Goal: Information Seeking & Learning: Learn about a topic

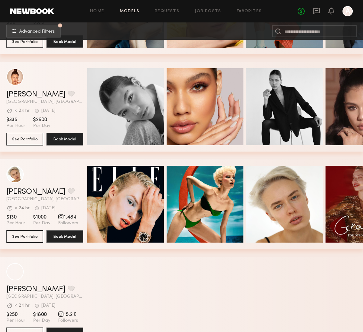
scroll to position [1058, 0]
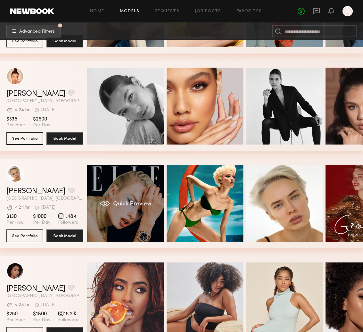
click at [117, 214] on div "Quick Preview" at bounding box center [125, 203] width 77 height 77
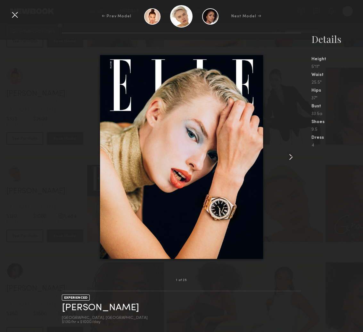
click at [289, 153] on common-icon at bounding box center [291, 157] width 10 height 10
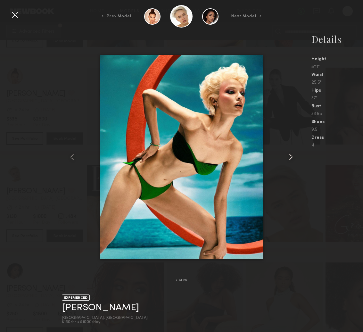
click at [289, 153] on common-icon at bounding box center [291, 157] width 10 height 10
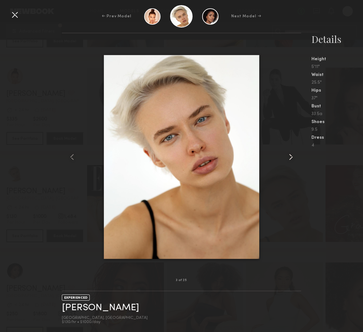
click at [289, 153] on common-icon at bounding box center [291, 157] width 10 height 10
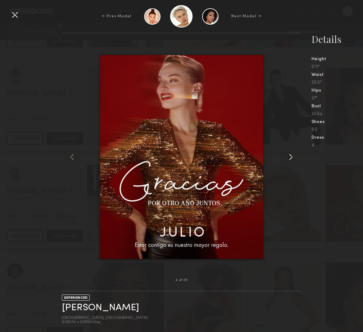
click at [289, 153] on common-icon at bounding box center [291, 157] width 10 height 10
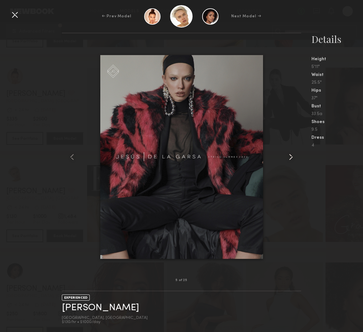
click at [289, 153] on common-icon at bounding box center [291, 157] width 10 height 10
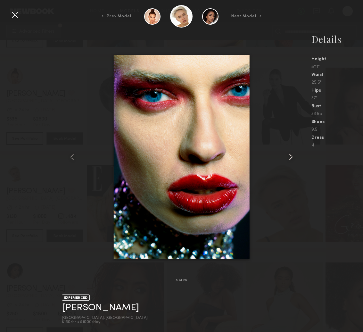
click at [289, 153] on common-icon at bounding box center [291, 157] width 10 height 10
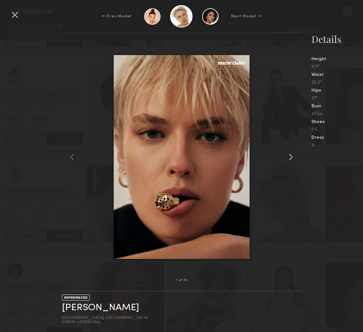
click at [289, 153] on common-icon at bounding box center [291, 157] width 10 height 10
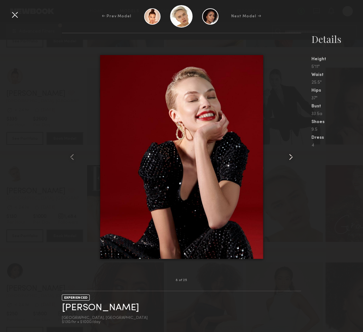
click at [289, 153] on common-icon at bounding box center [291, 157] width 10 height 10
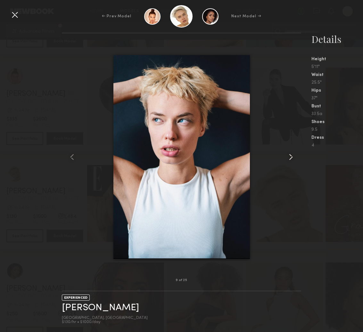
click at [289, 153] on common-icon at bounding box center [291, 157] width 10 height 10
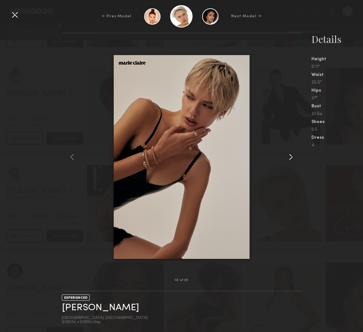
click at [289, 153] on common-icon at bounding box center [291, 157] width 10 height 10
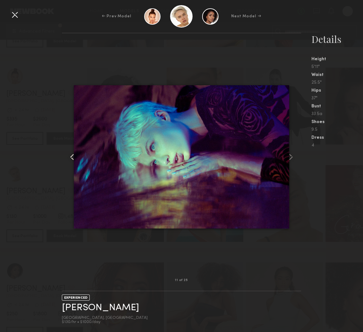
click at [70, 154] on common-icon at bounding box center [72, 157] width 10 height 10
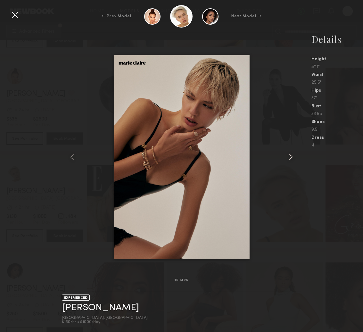
click at [294, 160] on common-icon at bounding box center [291, 157] width 10 height 10
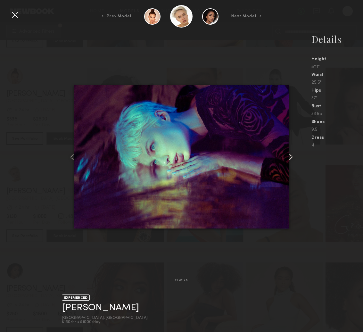
click at [294, 160] on common-icon at bounding box center [291, 157] width 10 height 10
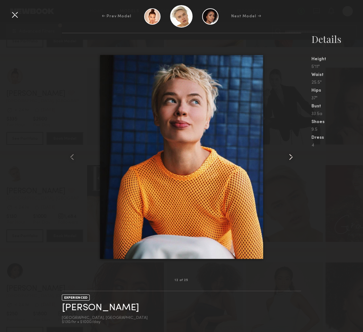
click at [294, 160] on common-icon at bounding box center [291, 157] width 10 height 10
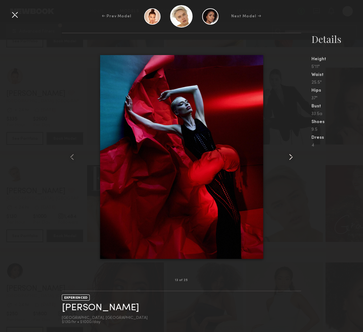
click at [294, 160] on common-icon at bounding box center [291, 157] width 10 height 10
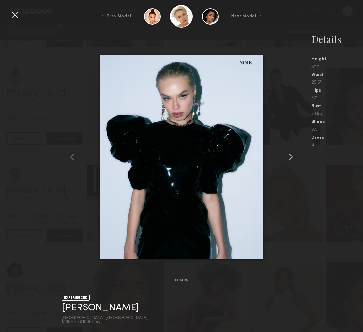
click at [294, 160] on common-icon at bounding box center [291, 157] width 10 height 10
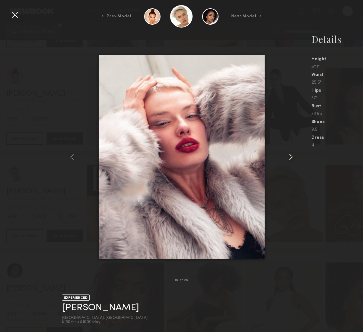
click at [294, 160] on common-icon at bounding box center [291, 157] width 10 height 10
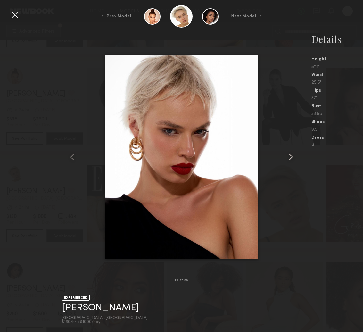
click at [294, 160] on common-icon at bounding box center [291, 157] width 10 height 10
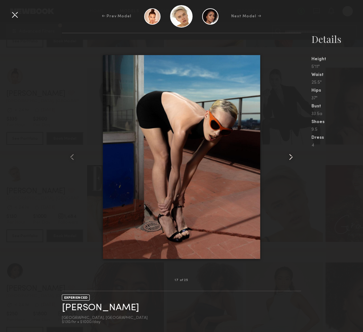
click at [294, 160] on common-icon at bounding box center [291, 157] width 10 height 10
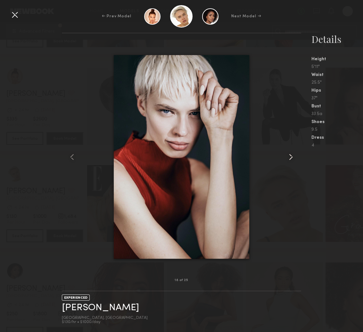
click at [294, 160] on common-icon at bounding box center [291, 157] width 10 height 10
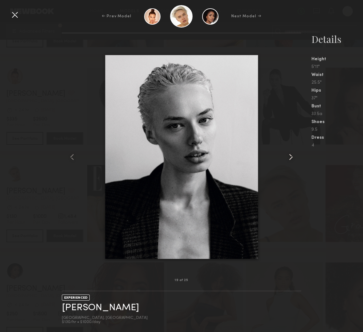
click at [294, 160] on common-icon at bounding box center [291, 157] width 10 height 10
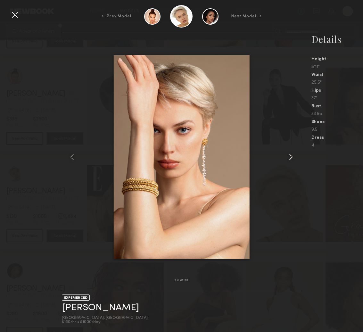
click at [294, 160] on common-icon at bounding box center [291, 157] width 10 height 10
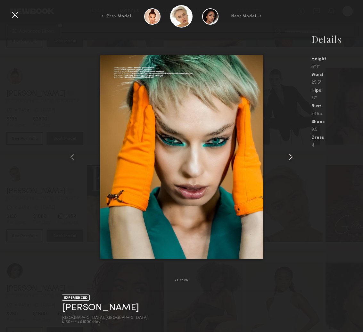
click at [294, 160] on common-icon at bounding box center [291, 157] width 10 height 10
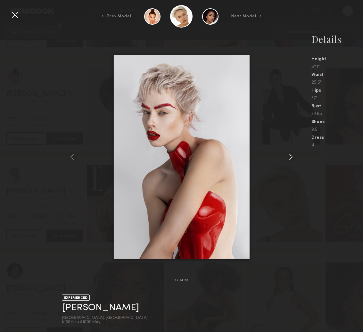
click at [294, 160] on common-icon at bounding box center [291, 157] width 10 height 10
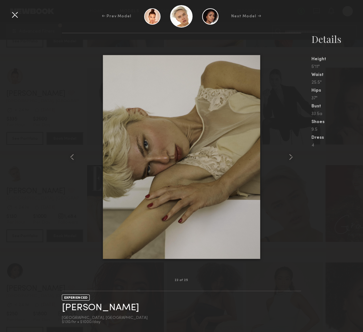
drag, startPoint x: 294, startPoint y: 160, endPoint x: 309, endPoint y: 210, distance: 51.8
click at [309, 210] on div "23 of 25 EXPERIENCED [PERSON_NAME] [GEOGRAPHIC_DATA], [GEOGRAPHIC_DATA] $130/hr…" at bounding box center [181, 183] width 363 height 300
click at [291, 154] on common-icon at bounding box center [291, 157] width 10 height 10
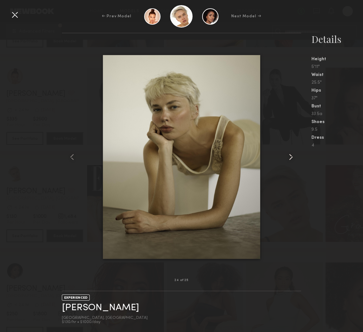
click at [291, 154] on common-icon at bounding box center [291, 157] width 10 height 10
